Goal: Information Seeking & Learning: Learn about a topic

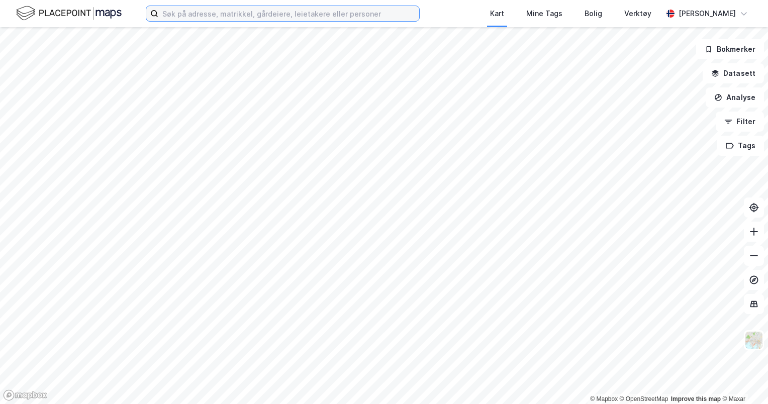
click at [312, 11] on input at bounding box center [288, 13] width 261 height 15
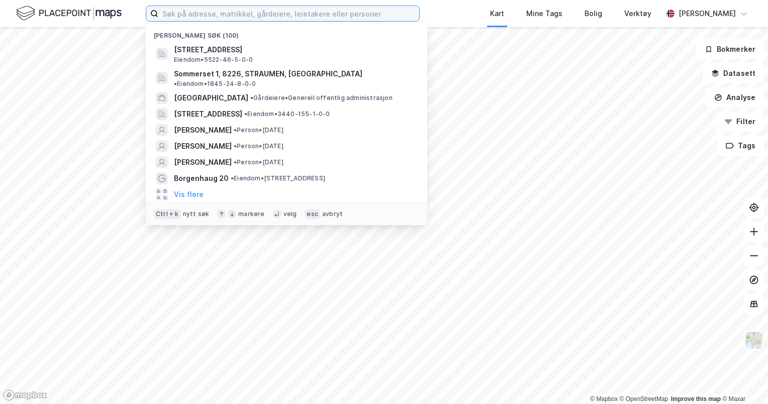
paste input "P. Chr. Asbjørnsens veg 6A"
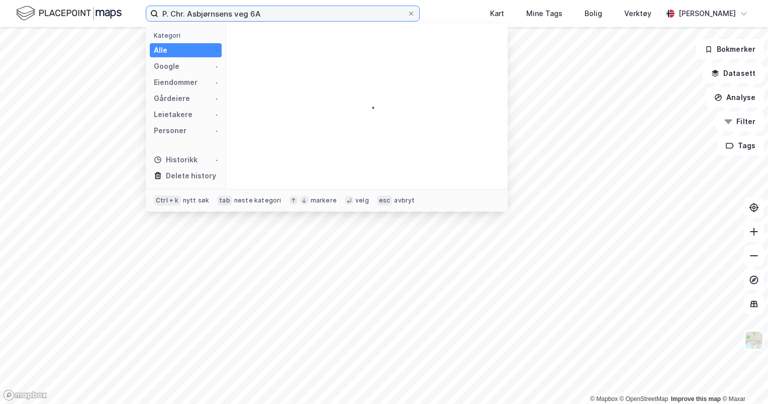
type input "P. Chr. Asbjørnsens veg 6A"
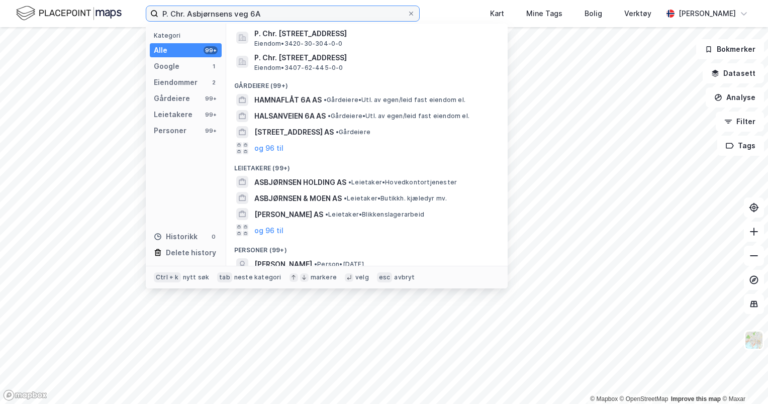
scroll to position [60, 0]
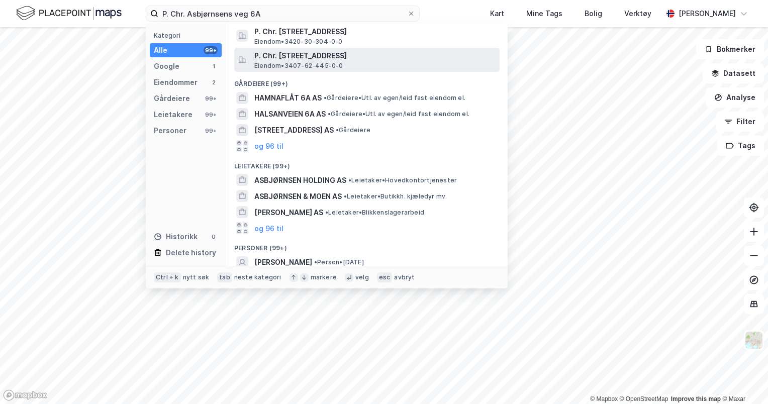
click at [305, 60] on span "P. Chr. [STREET_ADDRESS]" at bounding box center [374, 56] width 241 height 12
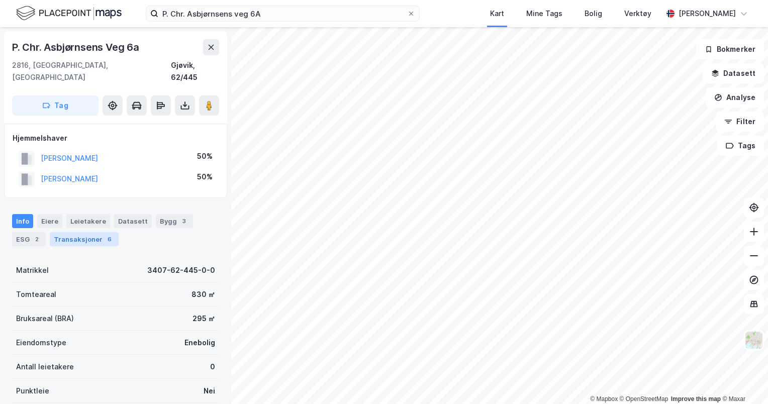
click at [74, 232] on div "Transaksjoner 6" at bounding box center [84, 239] width 69 height 14
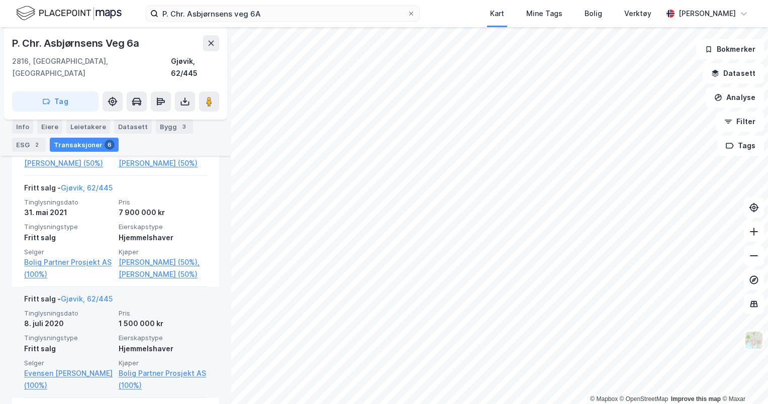
scroll to position [369, 0]
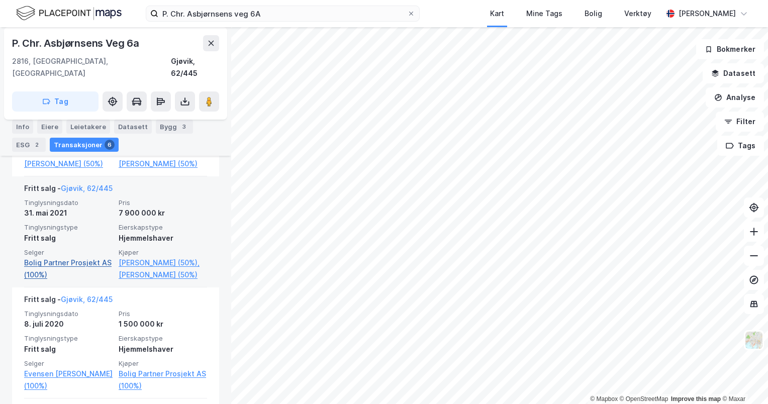
click at [78, 262] on link "Bolig Partner Prosjekt AS (100%)" at bounding box center [68, 269] width 88 height 24
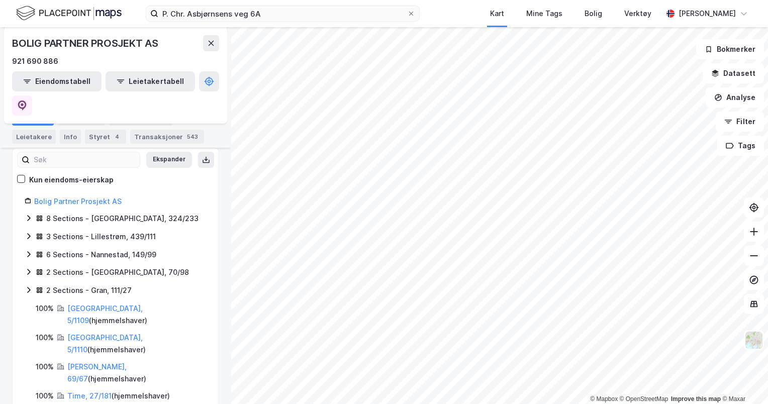
scroll to position [140, 0]
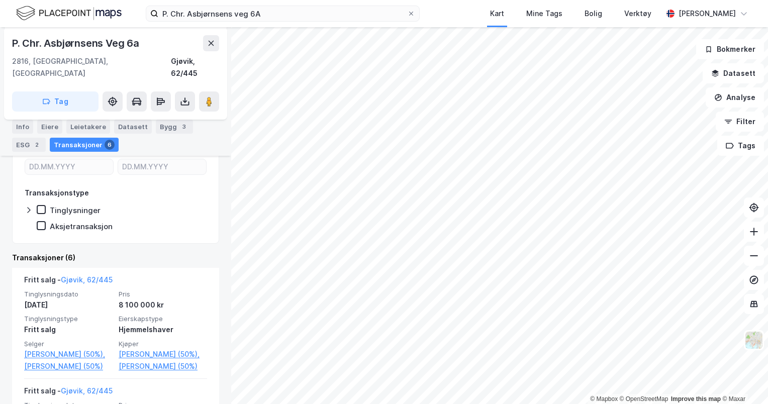
scroll to position [167, 0]
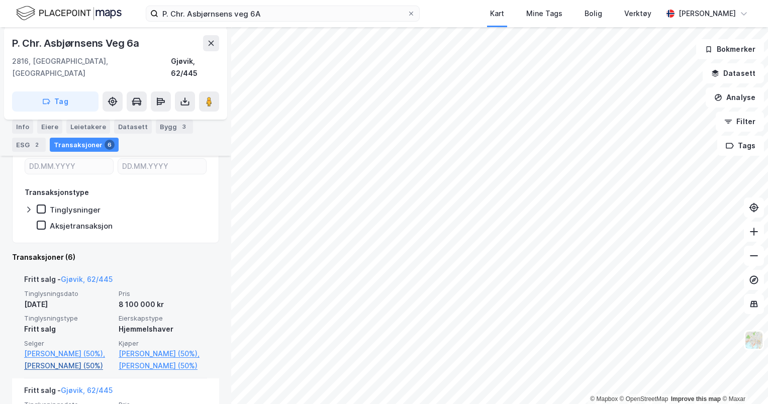
click at [60, 360] on link "[PERSON_NAME] (50%)" at bounding box center [68, 366] width 88 height 12
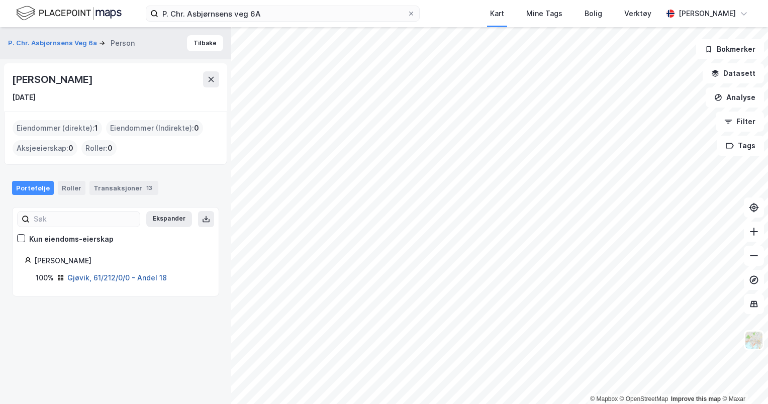
click at [129, 275] on link "Gjøvik, 61/212/0/0 - Andel 18" at bounding box center [116, 277] width 99 height 9
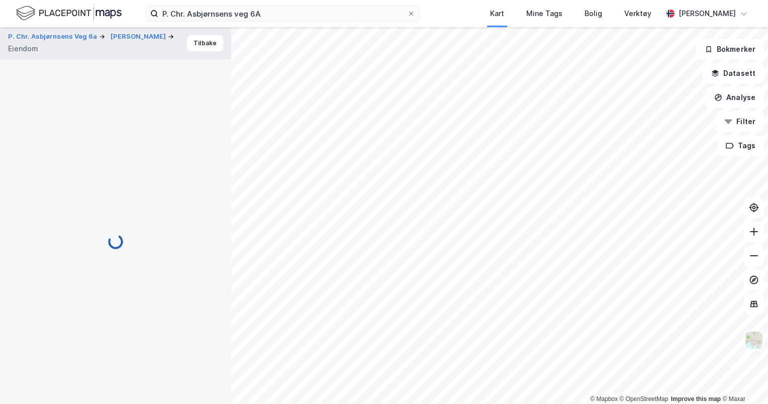
scroll to position [167, 0]
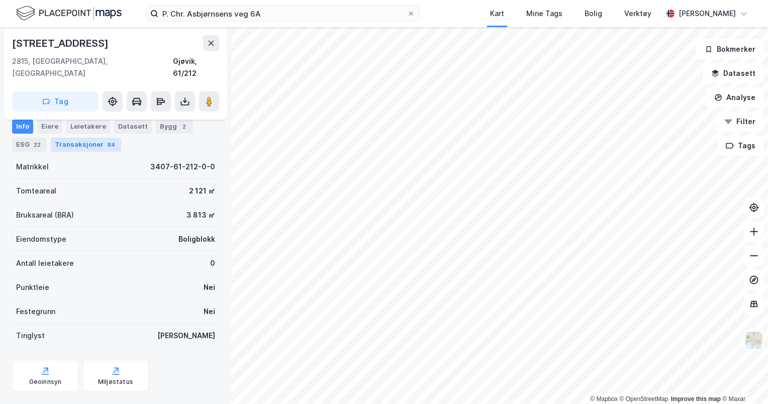
click at [83, 143] on div "Transaksjoner 84" at bounding box center [86, 145] width 70 height 14
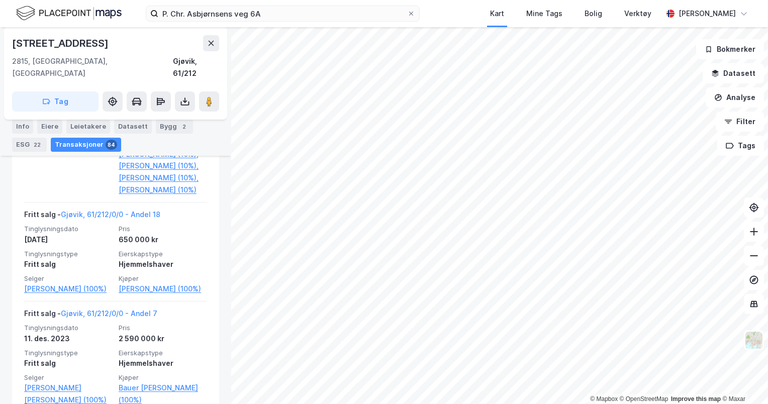
scroll to position [1166, 0]
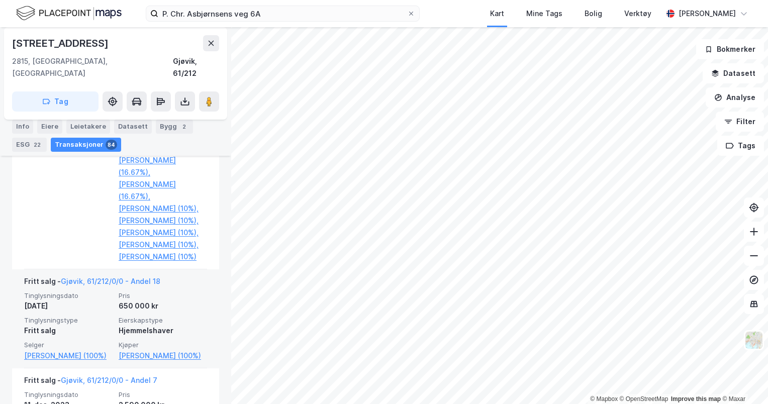
scroll to position [1081, 0]
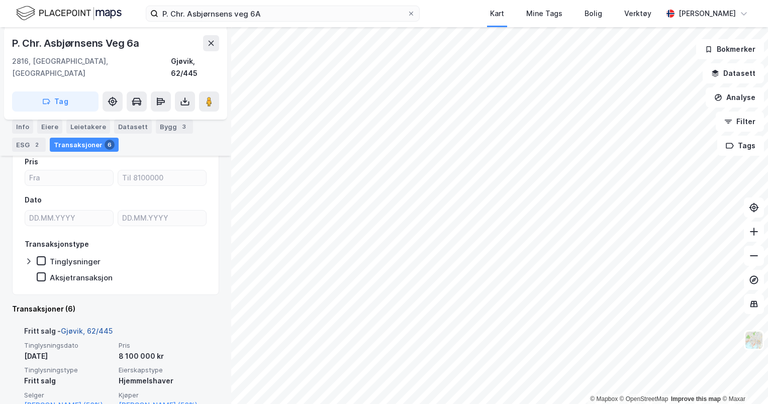
scroll to position [146, 0]
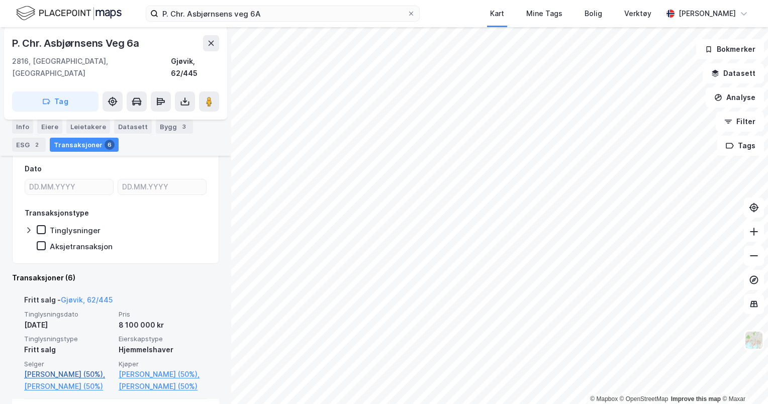
click at [77, 368] on link "[PERSON_NAME] (50%)," at bounding box center [68, 374] width 88 height 12
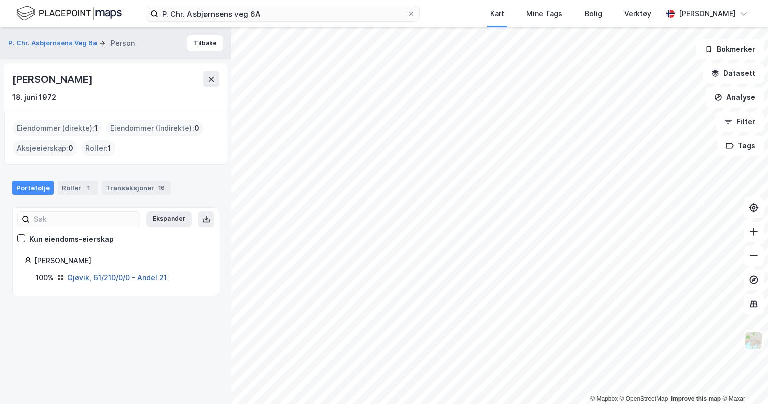
click at [136, 280] on link "Gjøvik, 61/210/0/0 - Andel 21" at bounding box center [116, 277] width 99 height 9
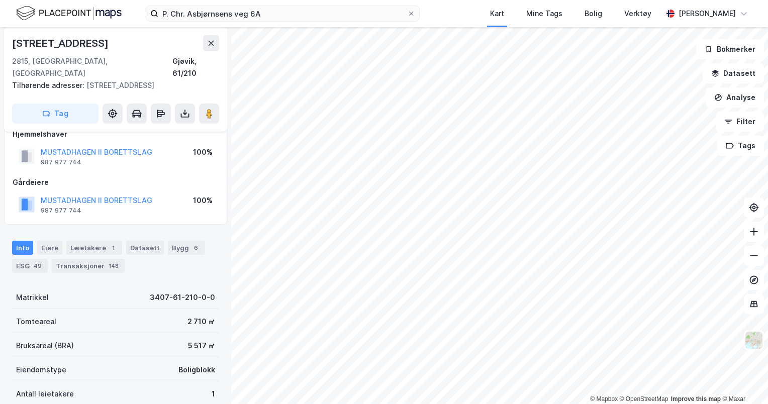
scroll to position [58, 0]
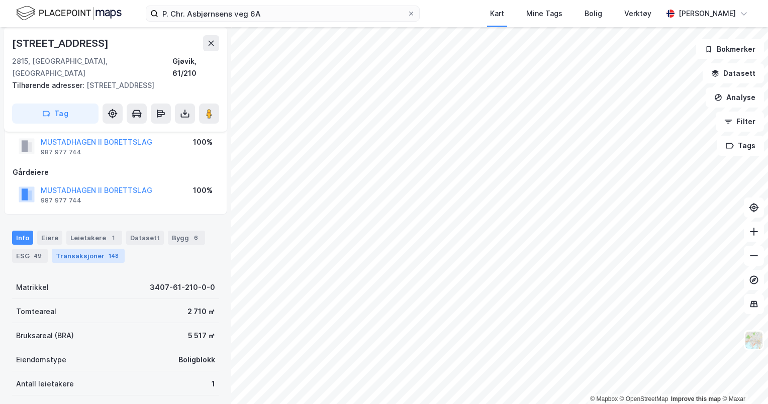
click at [97, 249] on div "Transaksjoner 148" at bounding box center [88, 256] width 73 height 14
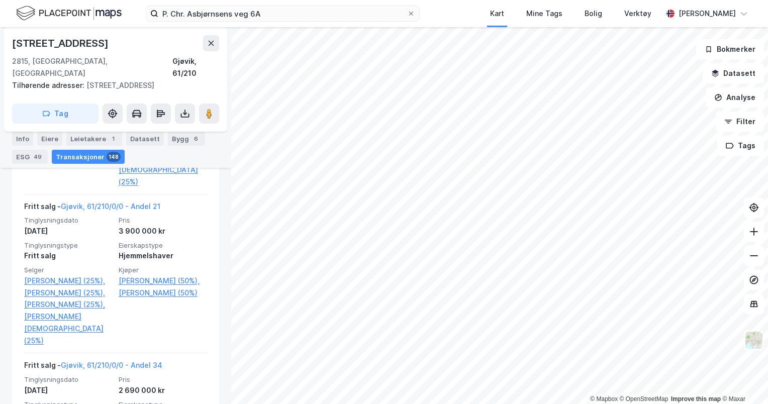
scroll to position [720, 0]
